Goal: Information Seeking & Learning: Learn about a topic

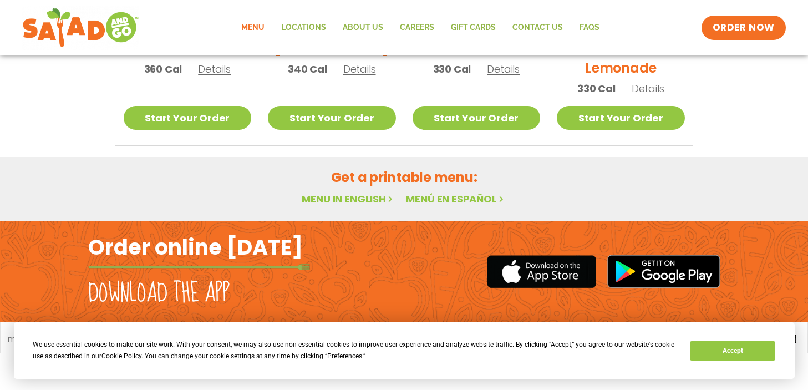
scroll to position [710, 0]
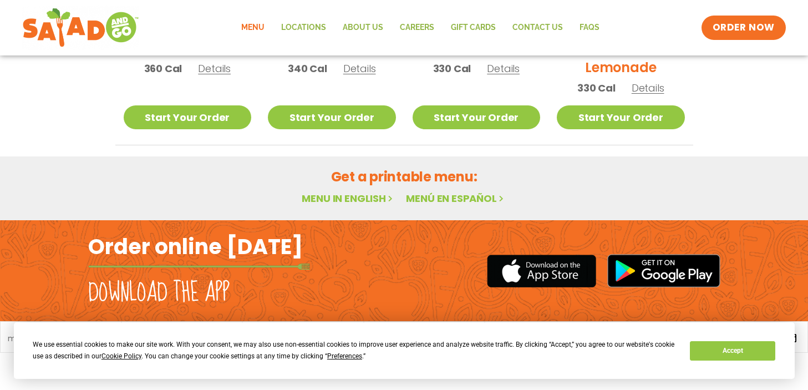
click at [340, 197] on link "Menu in English" at bounding box center [348, 198] width 93 height 14
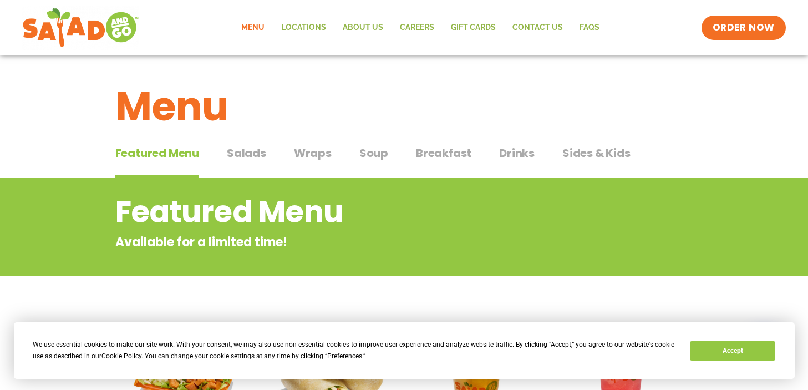
click at [372, 150] on span "Soup" at bounding box center [374, 153] width 29 height 17
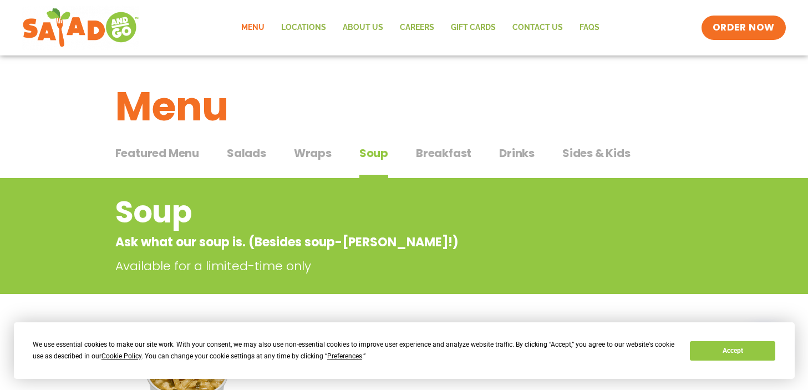
click at [307, 153] on span "Wraps" at bounding box center [313, 153] width 38 height 17
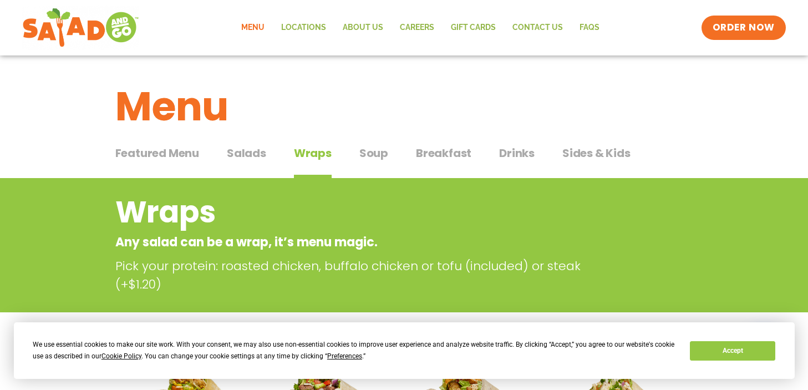
click at [146, 155] on span "Featured Menu" at bounding box center [157, 153] width 84 height 17
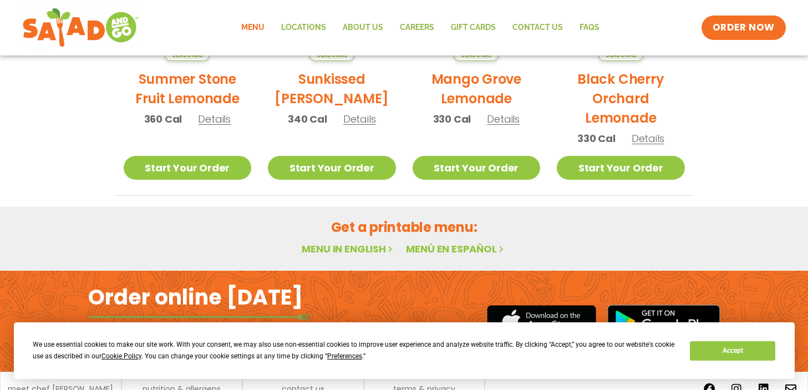
scroll to position [710, 0]
